Goal: Transaction & Acquisition: Book appointment/travel/reservation

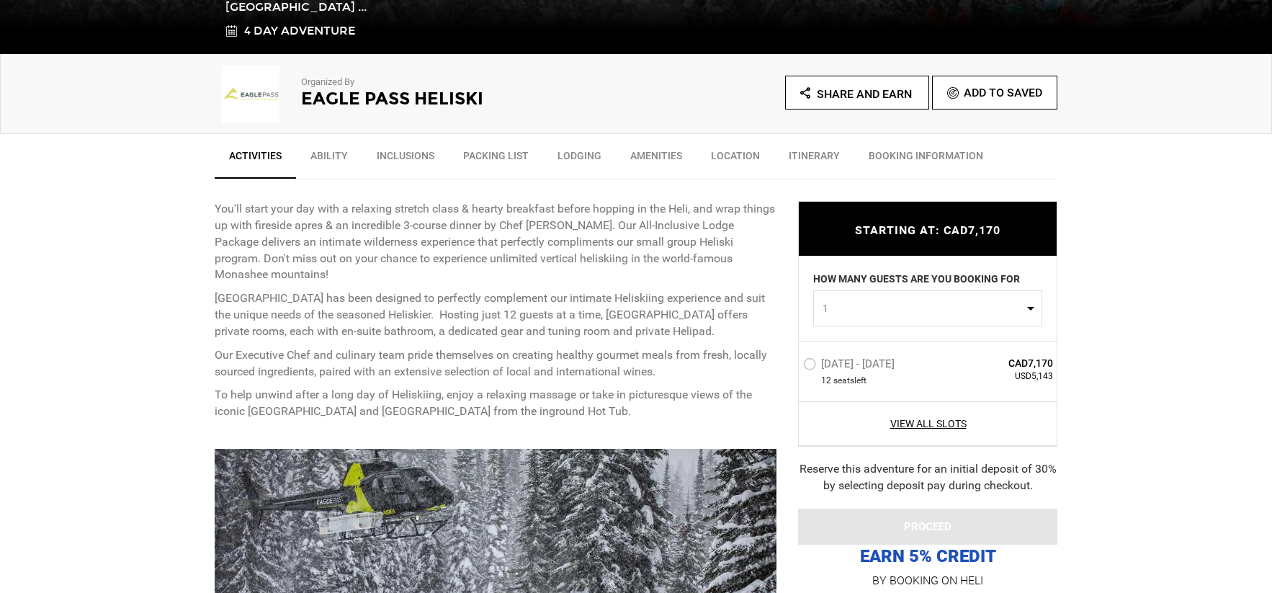
scroll to position [432, 0]
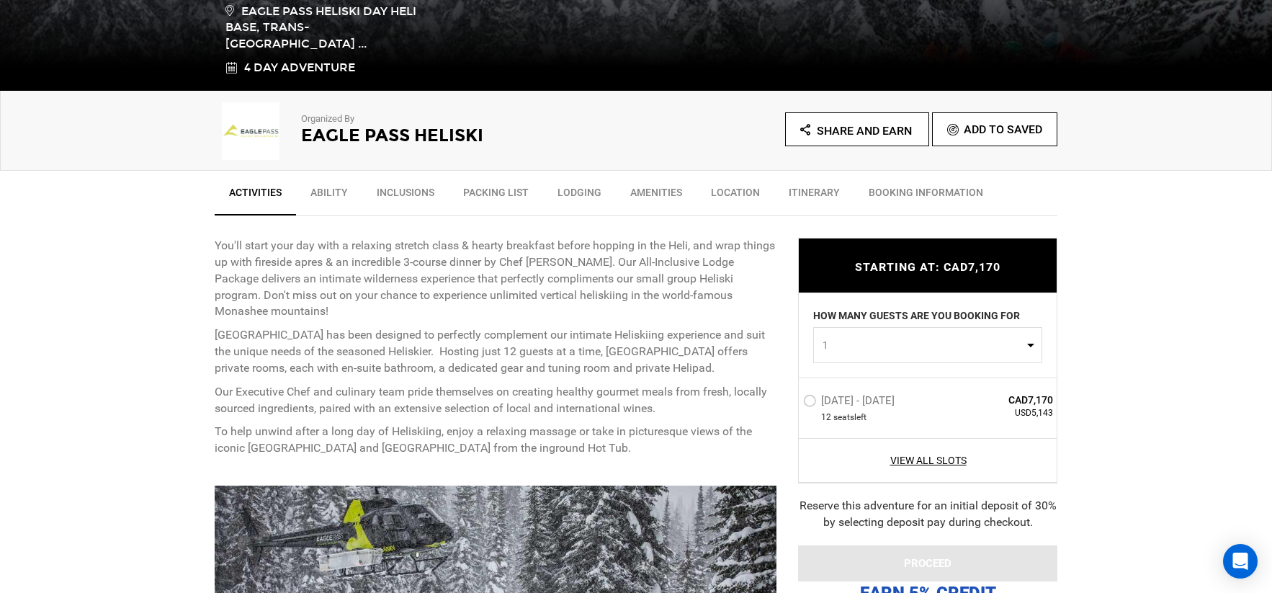
scroll to position [396, 0]
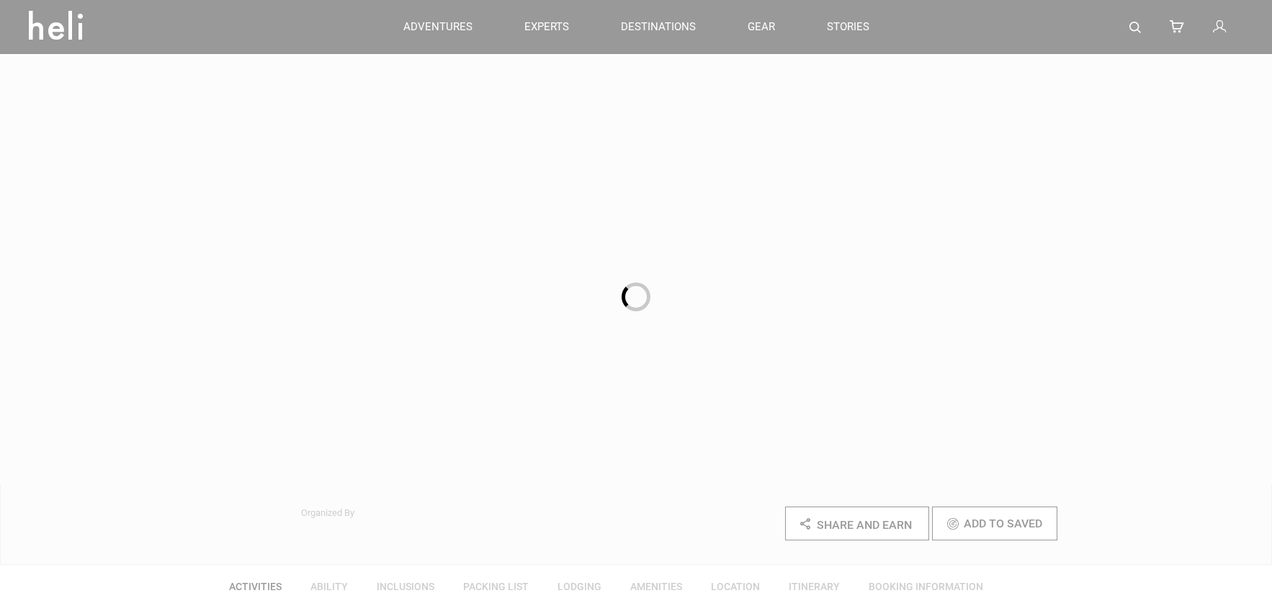
scroll to position [396, 0]
